Goal: Transaction & Acquisition: Subscribe to service/newsletter

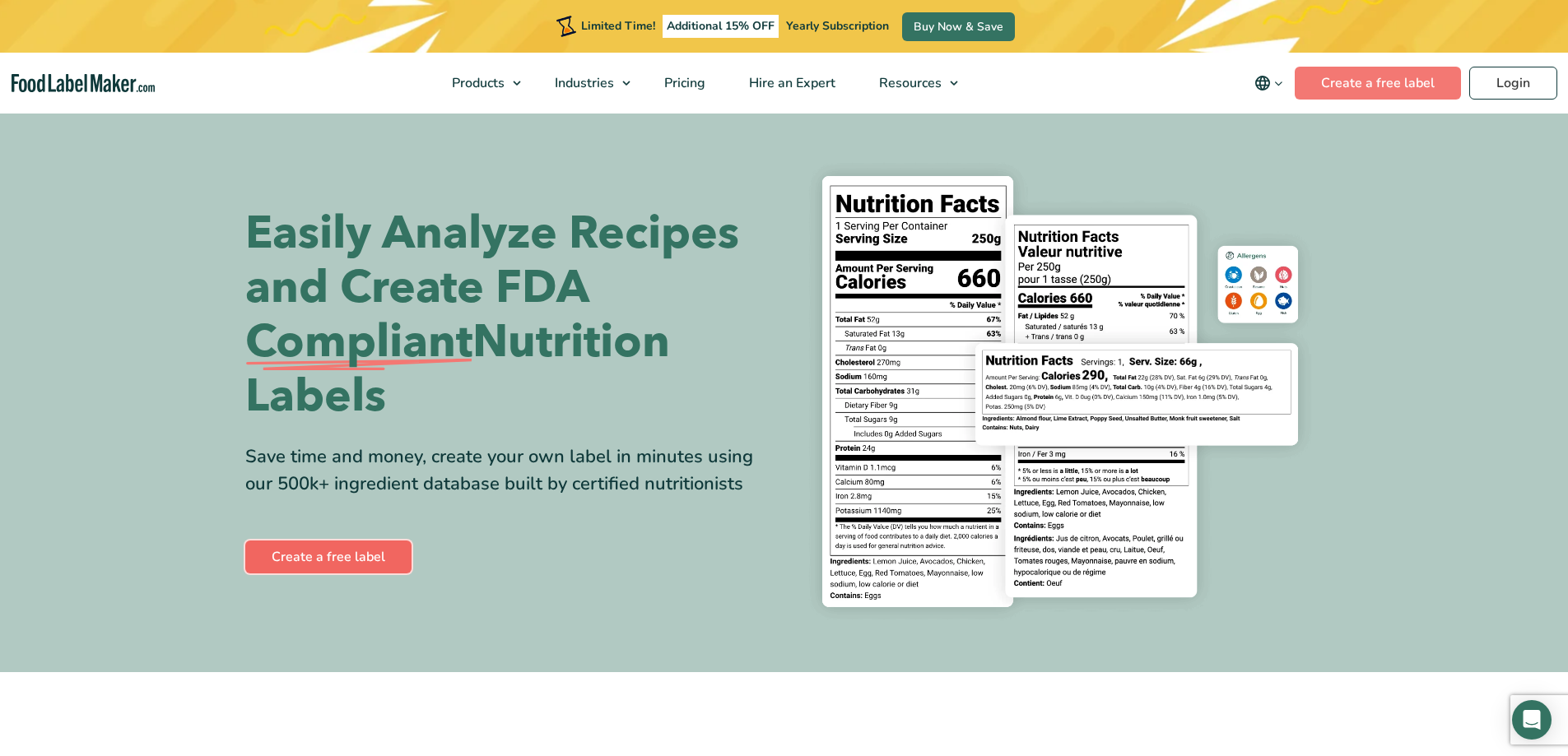
click at [351, 560] on link "Create a free label" at bounding box center [329, 557] width 166 height 33
